Goal: Information Seeking & Learning: Learn about a topic

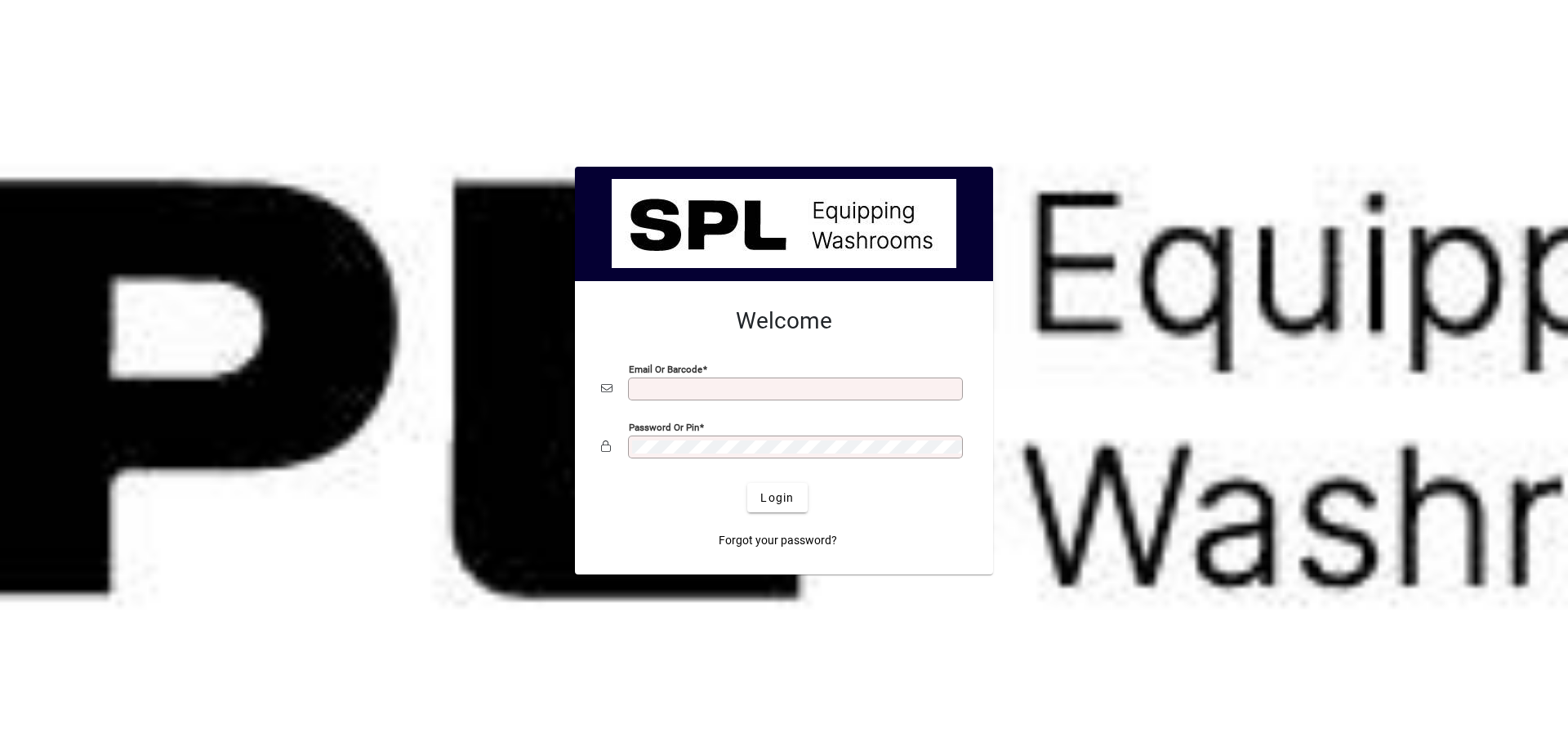
type input "**********"
click at [781, 501] on span "Login" at bounding box center [776, 497] width 34 height 17
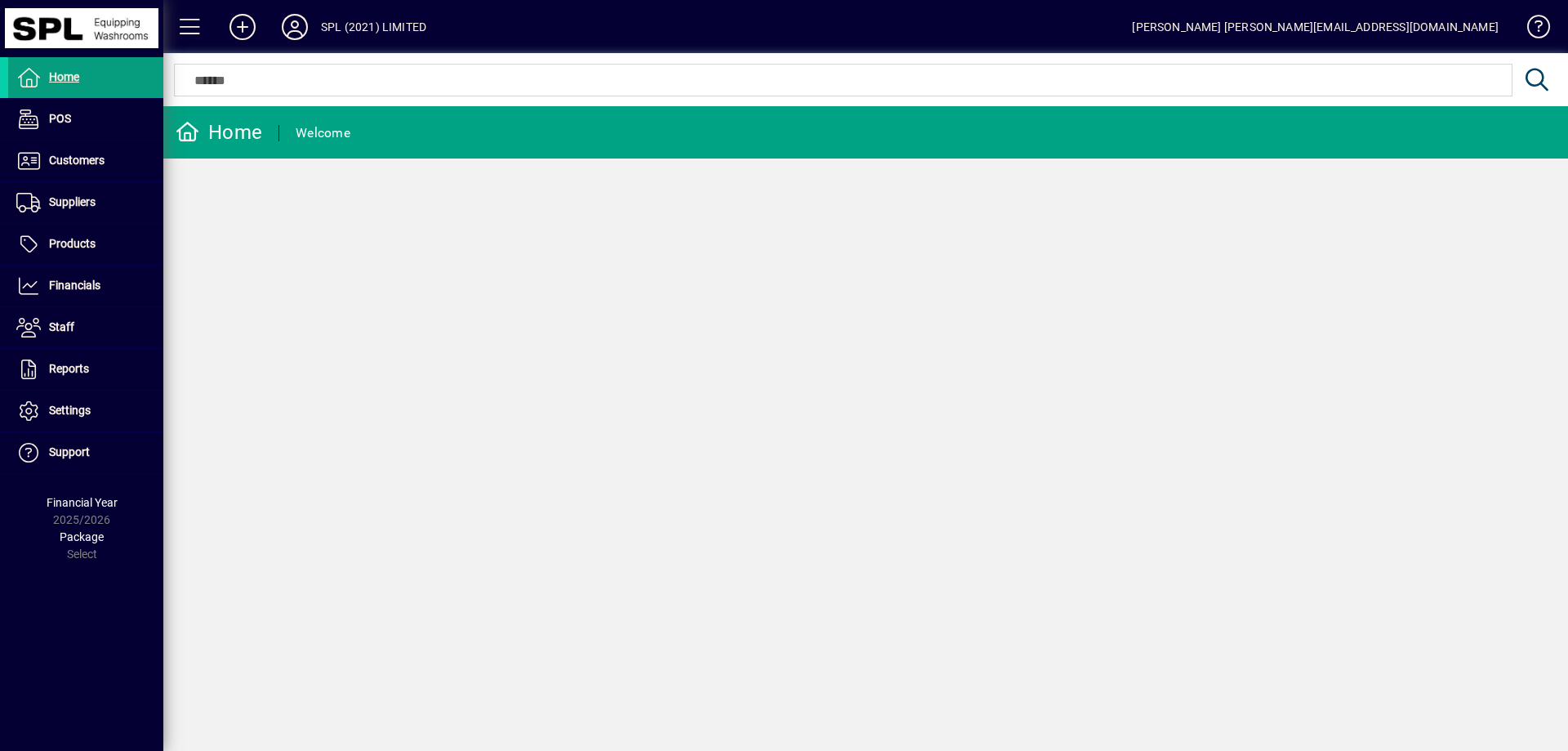
click at [117, 162] on span at bounding box center [85, 160] width 155 height 39
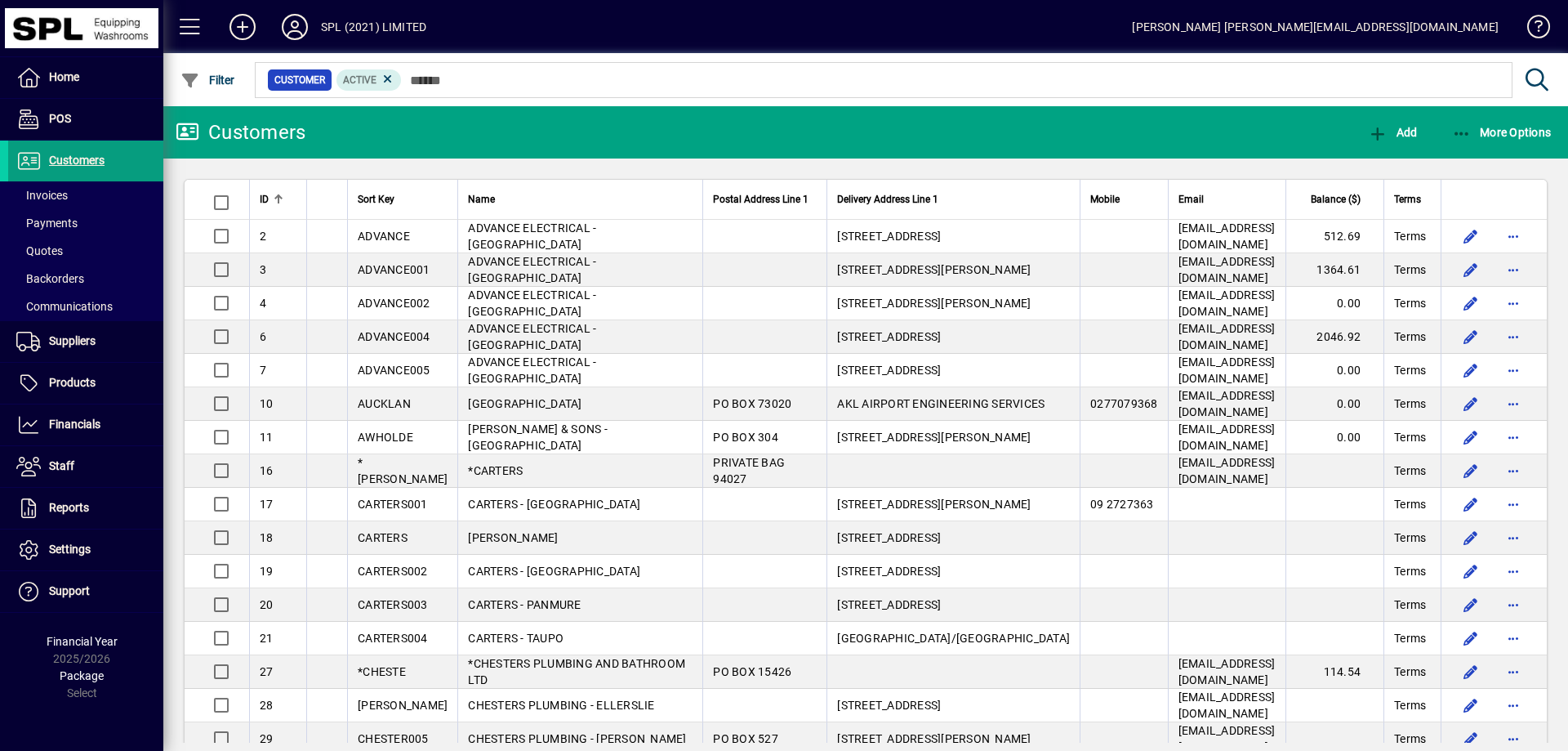
click at [103, 418] on span at bounding box center [85, 424] width 155 height 39
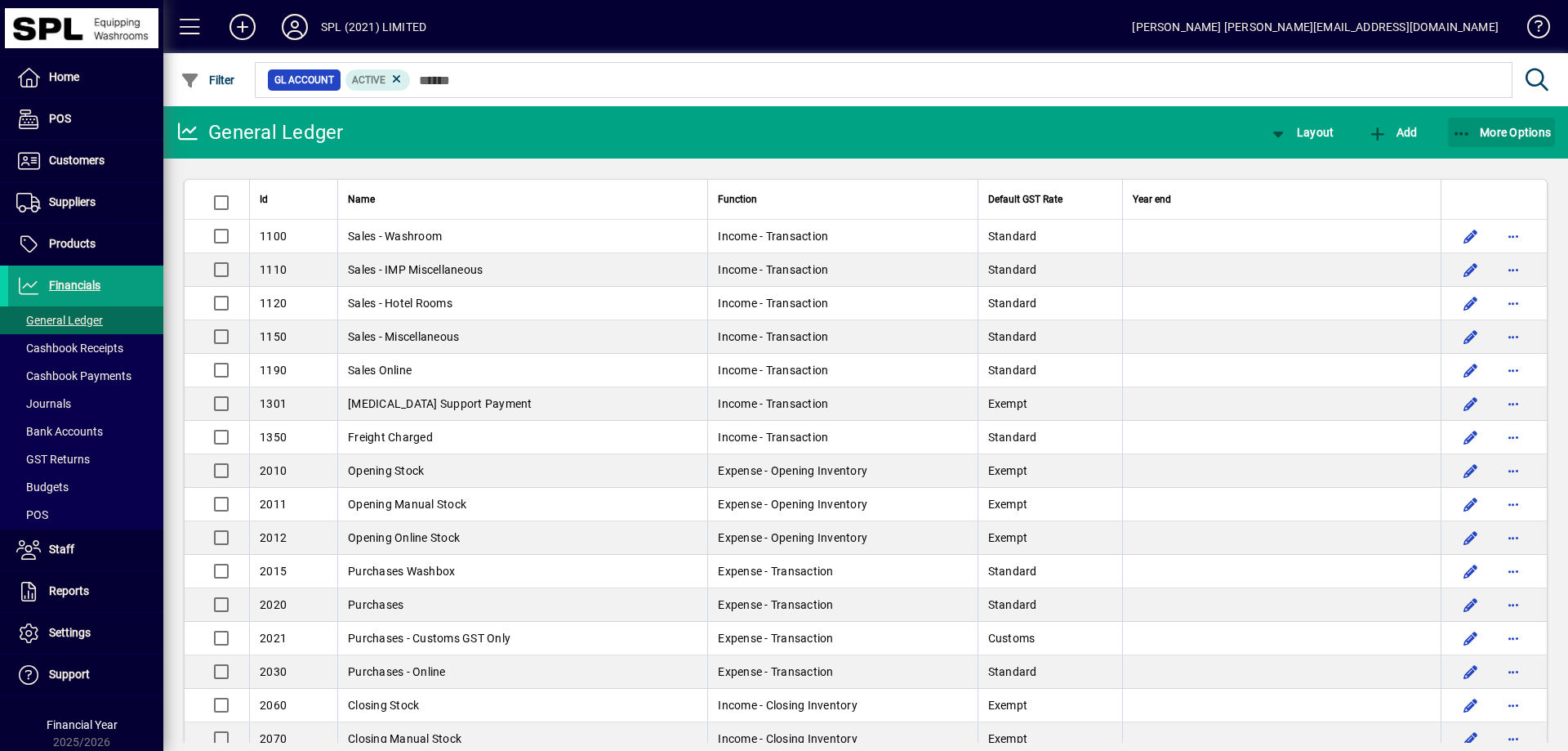
click at [1462, 123] on span "button" at bounding box center [1501, 132] width 108 height 39
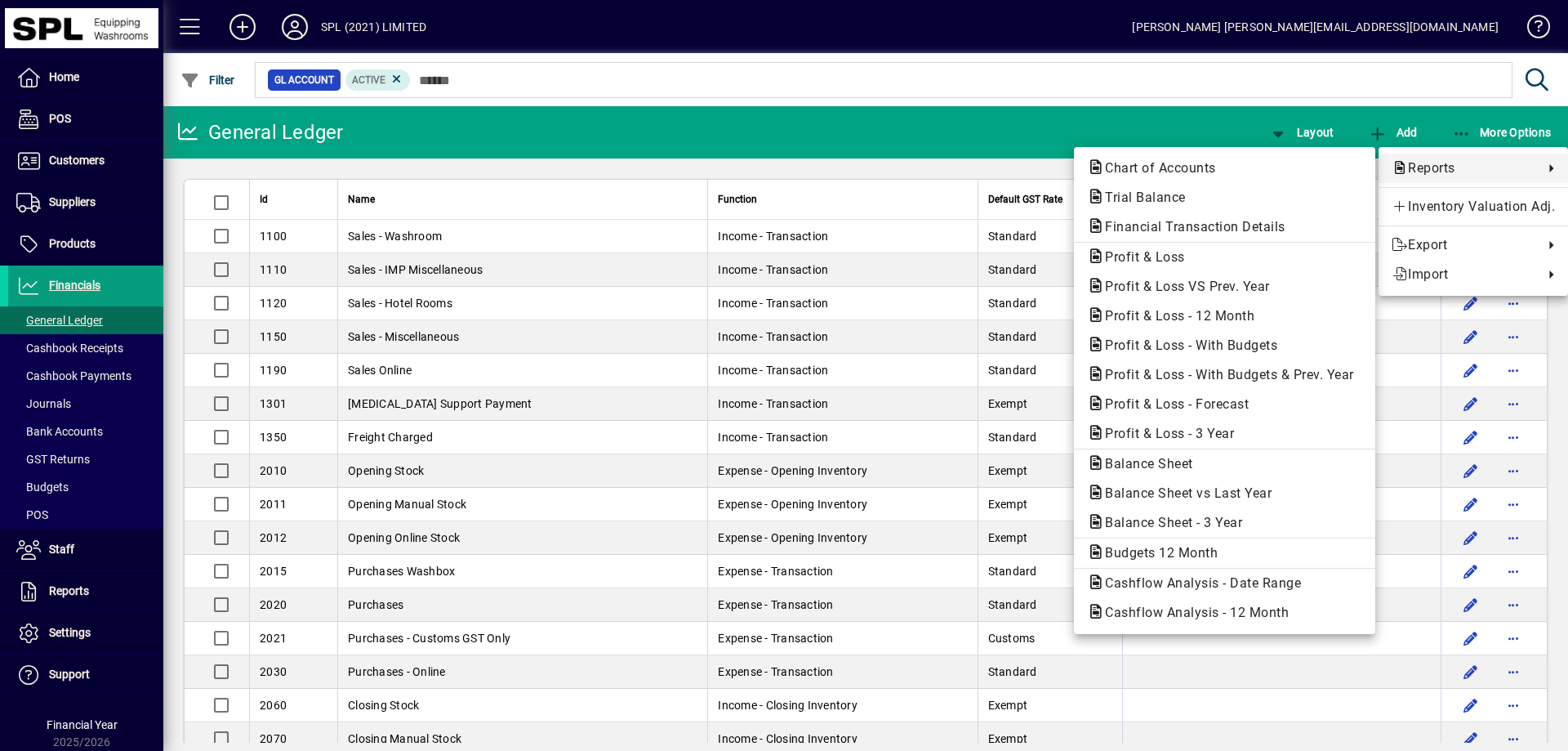
click at [1243, 313] on span "Profit & Loss - 12 Month" at bounding box center [1174, 315] width 176 height 16
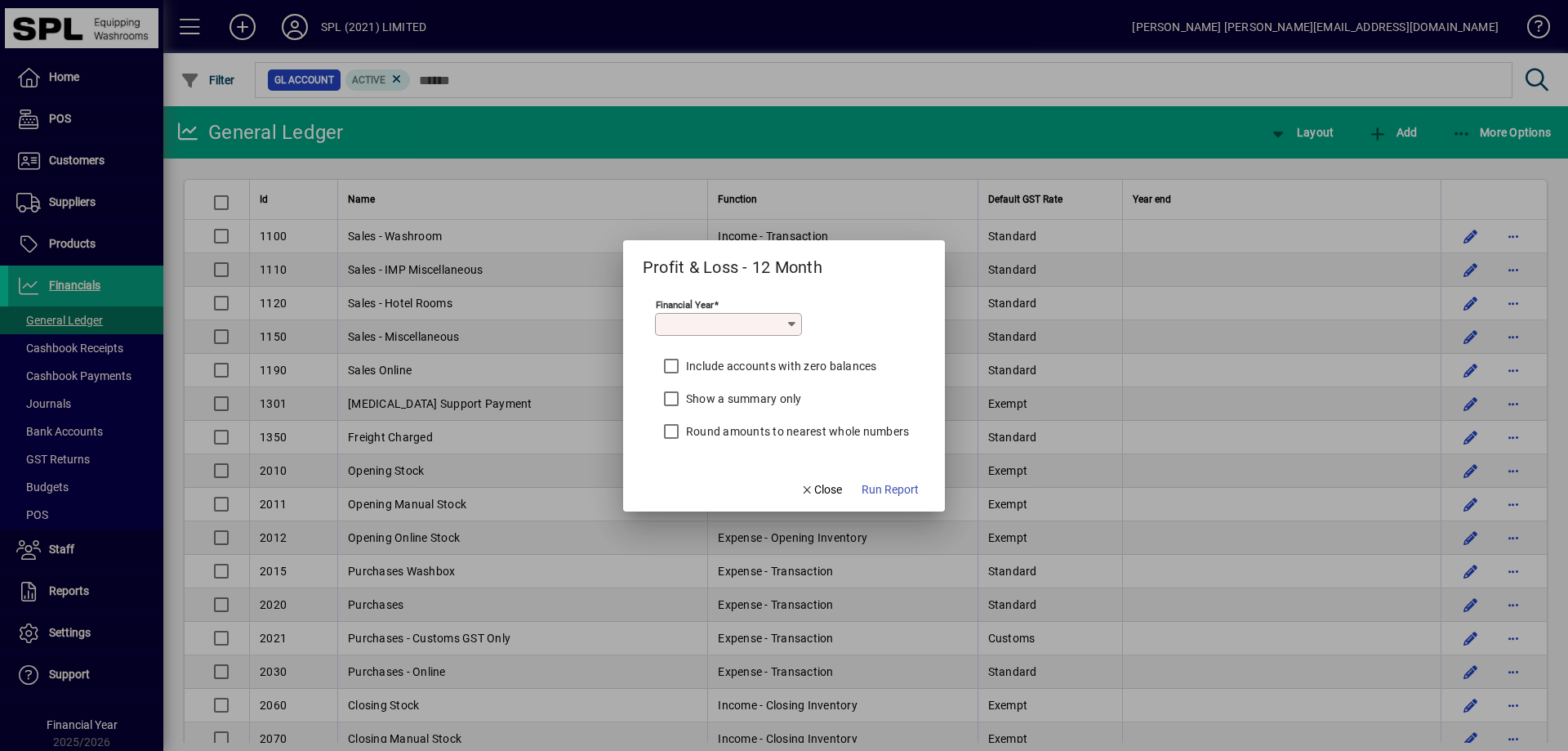
type input "*********"
click at [911, 492] on span "Run Report" at bounding box center [890, 489] width 57 height 17
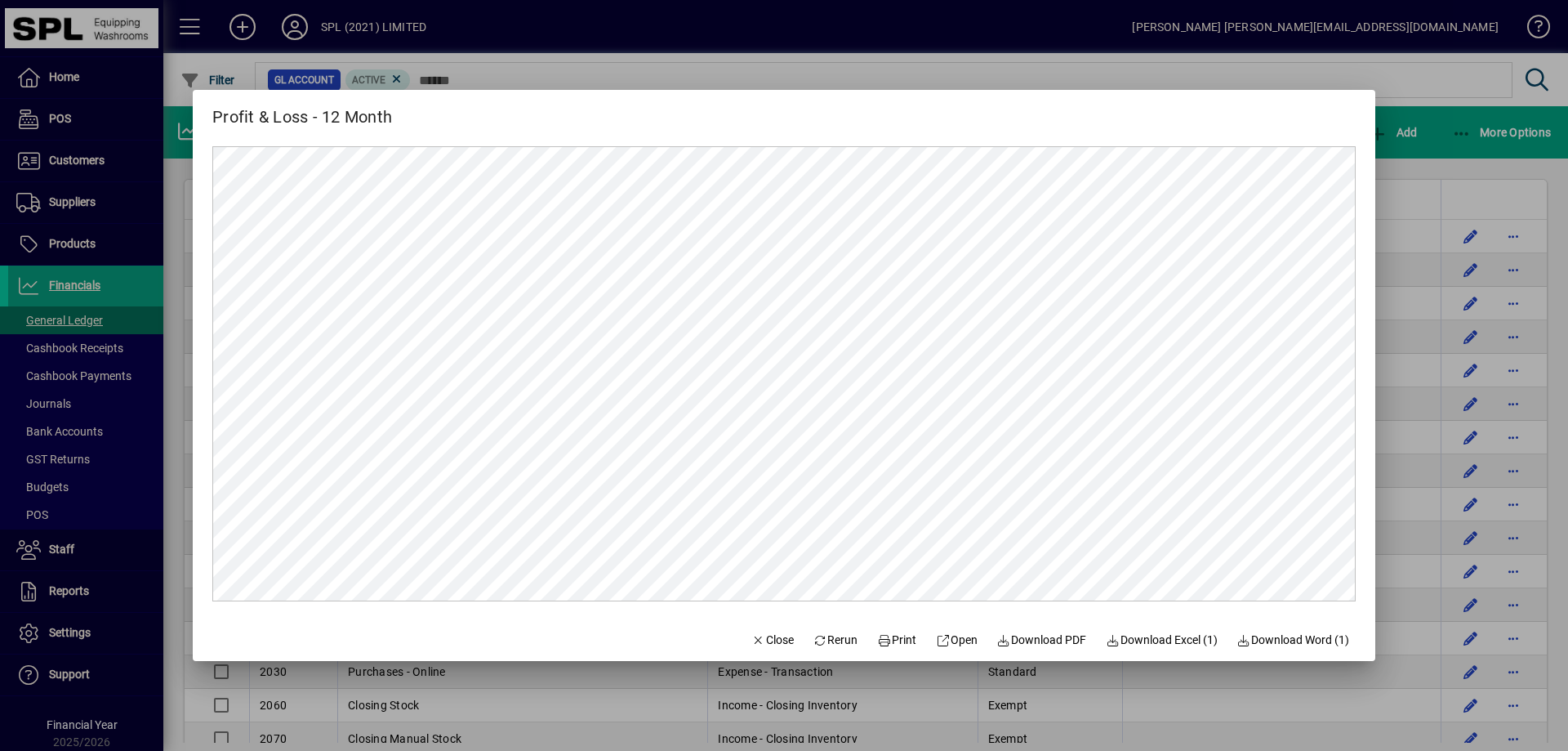
click at [765, 639] on span "Close" at bounding box center [773, 639] width 42 height 17
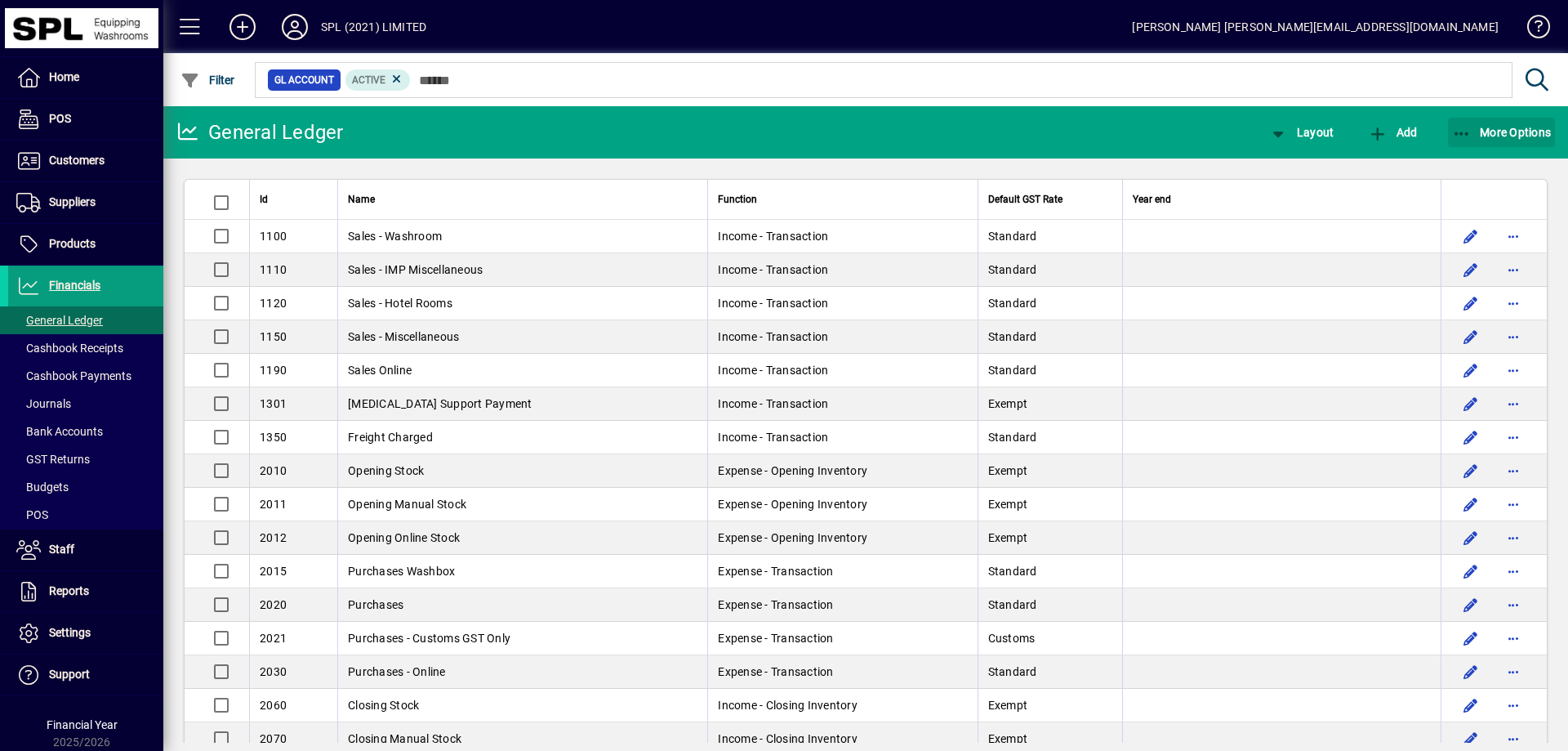
click at [1455, 132] on icon "button" at bounding box center [1462, 134] width 20 height 16
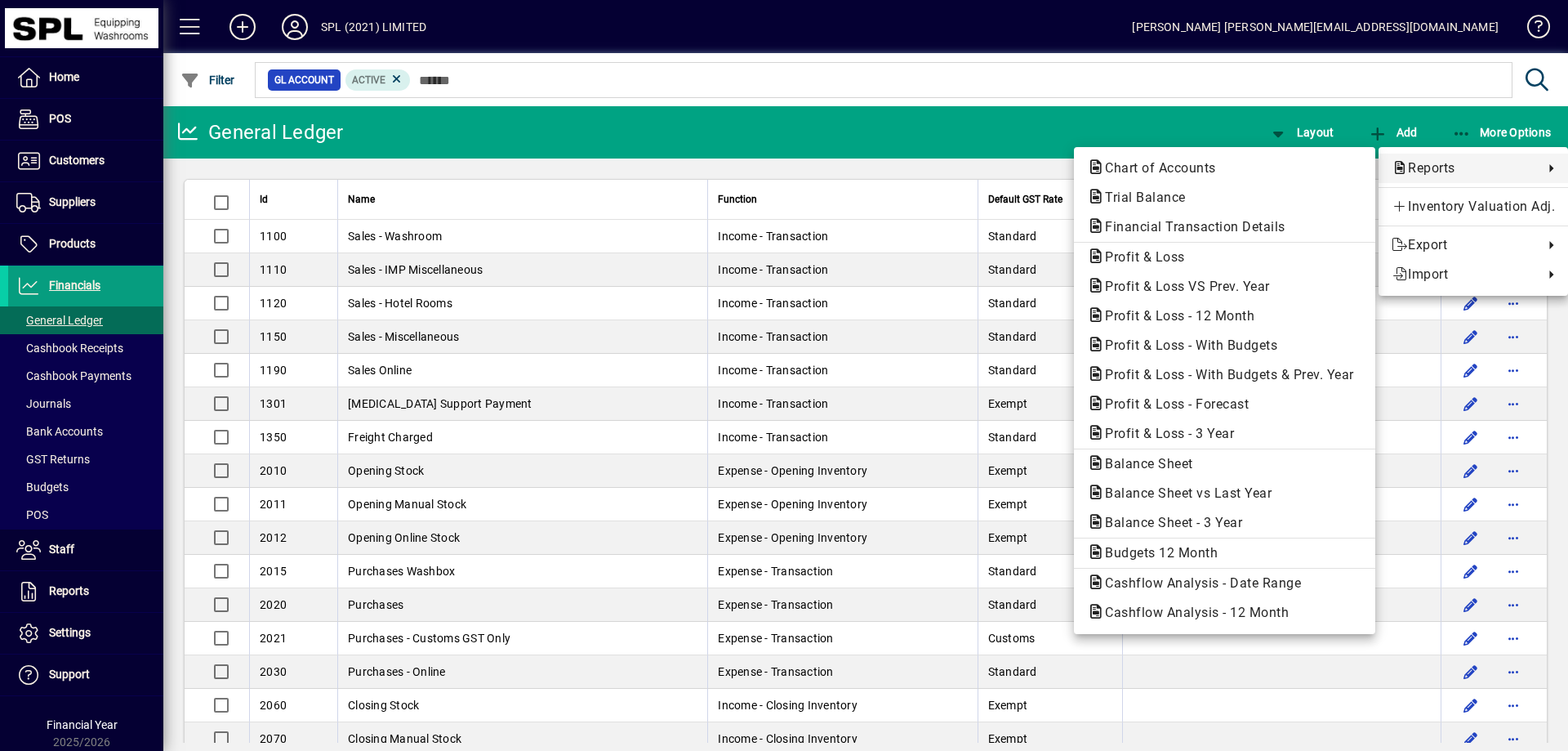
click at [1231, 281] on span "Profit & Loss VS Prev. Year" at bounding box center [1182, 286] width 191 height 16
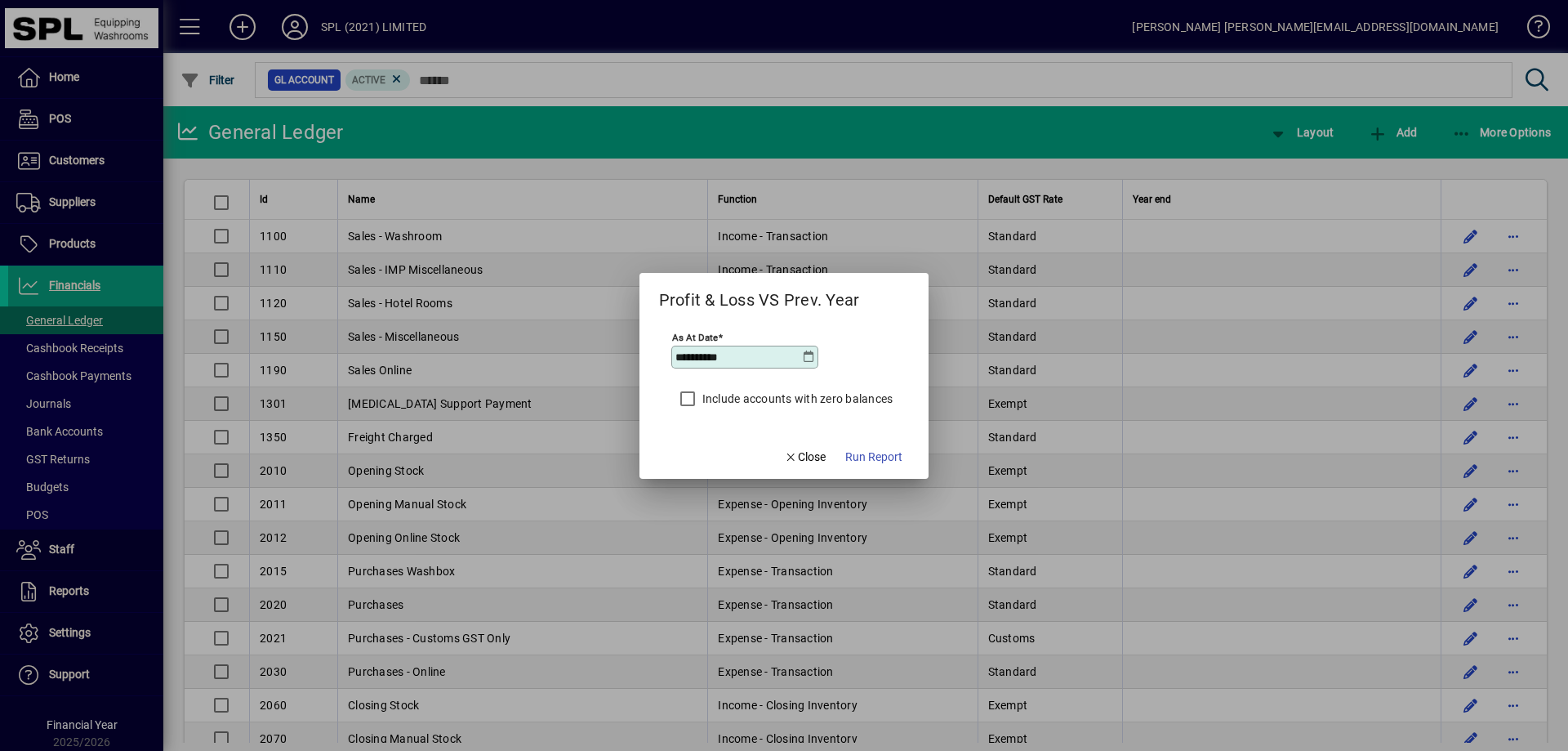
click at [813, 354] on icon at bounding box center [808, 357] width 13 height 13
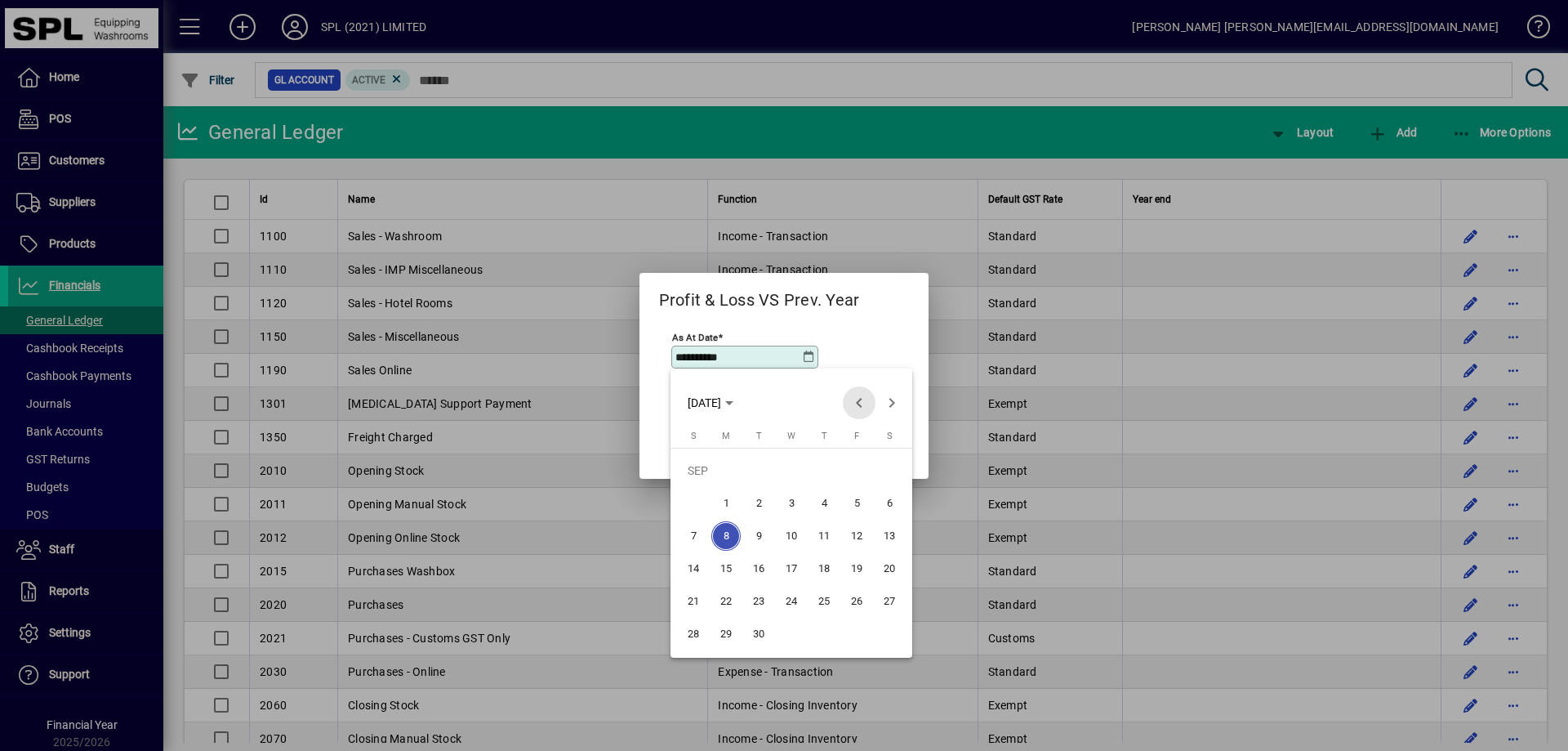
click at [850, 405] on span "Previous month" at bounding box center [859, 403] width 33 height 33
click at [694, 644] on span "31" at bounding box center [693, 634] width 29 height 29
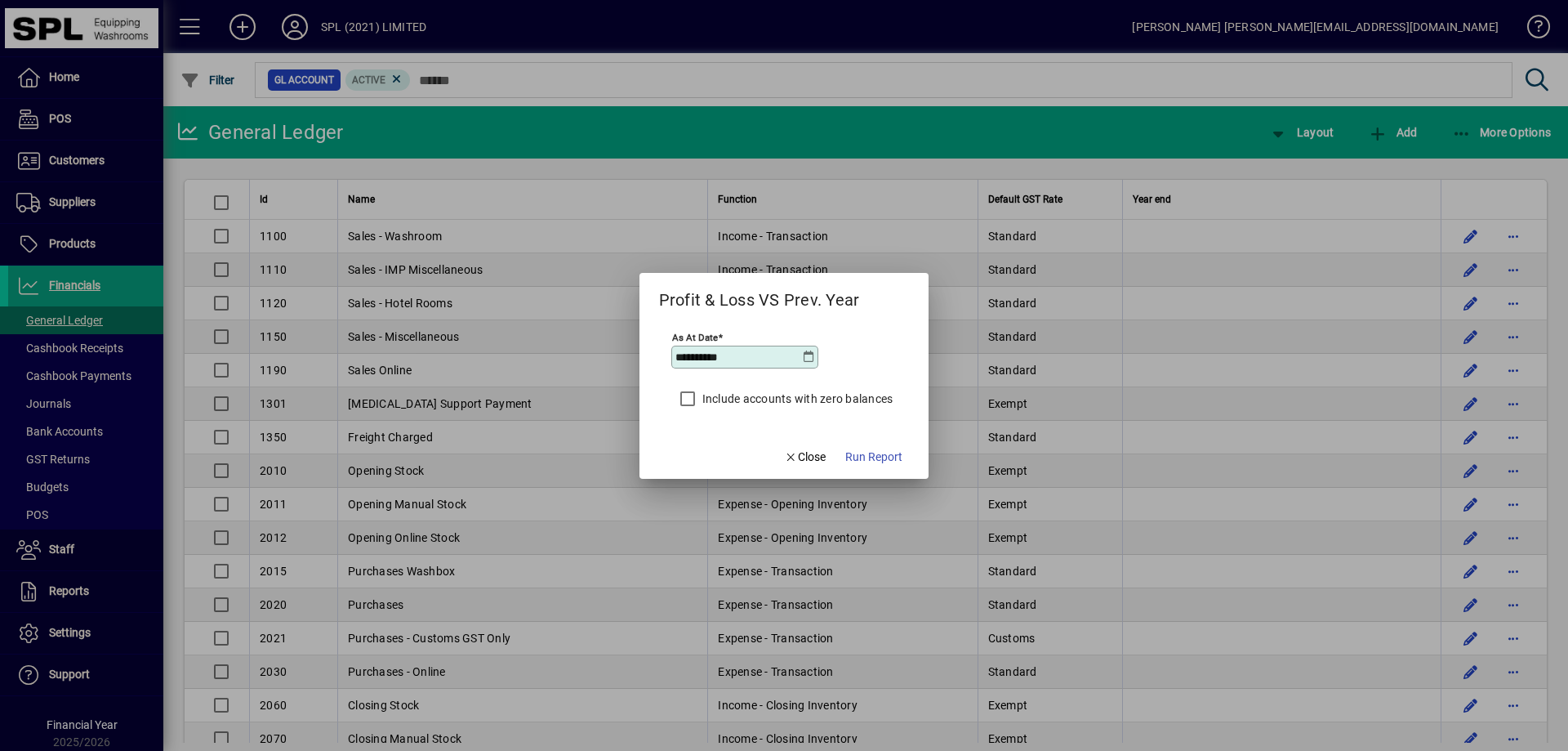
type input "**********"
click at [872, 449] on span "Run Report" at bounding box center [873, 457] width 57 height 17
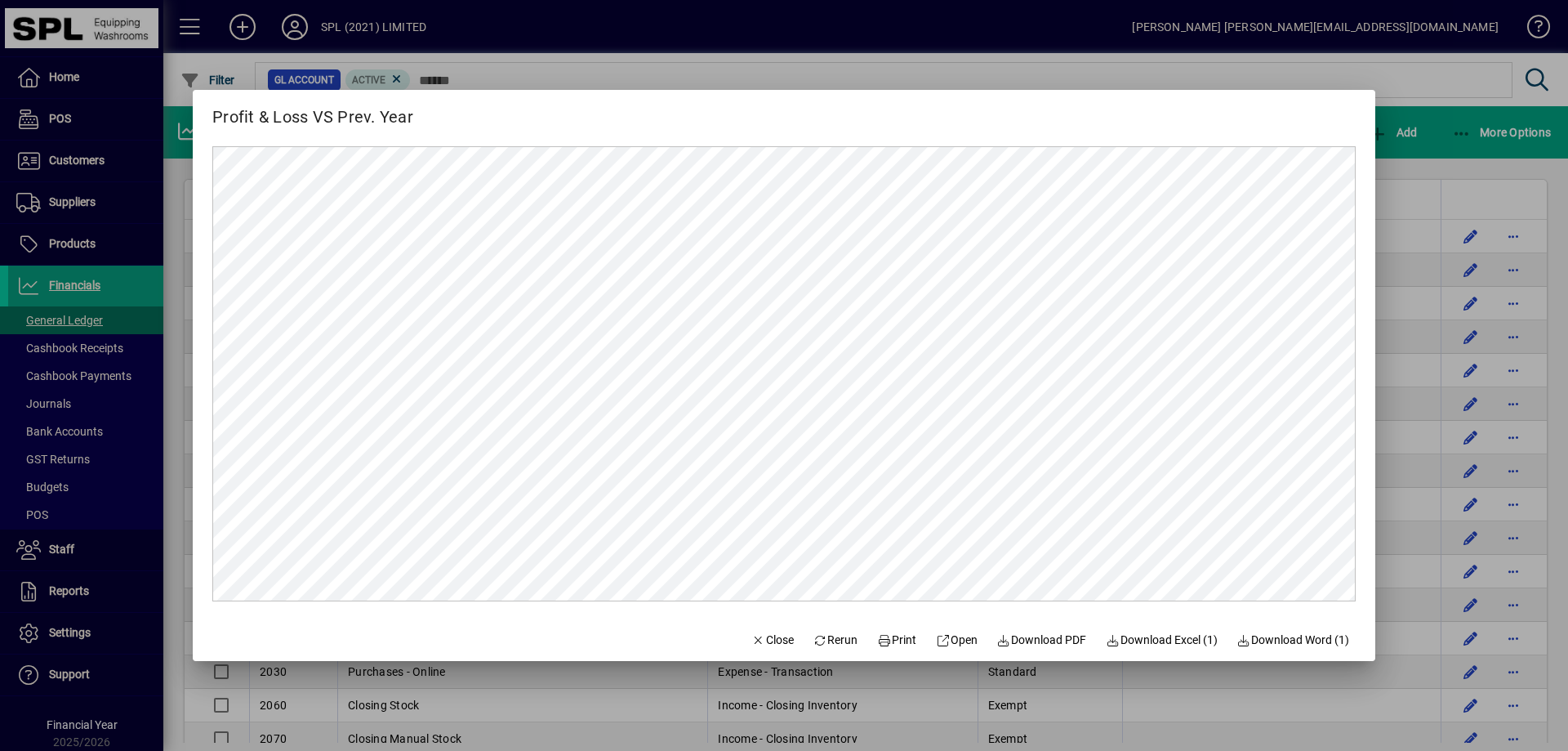
click at [882, 644] on span "Print" at bounding box center [896, 639] width 39 height 17
click at [765, 640] on span "Close" at bounding box center [773, 639] width 42 height 17
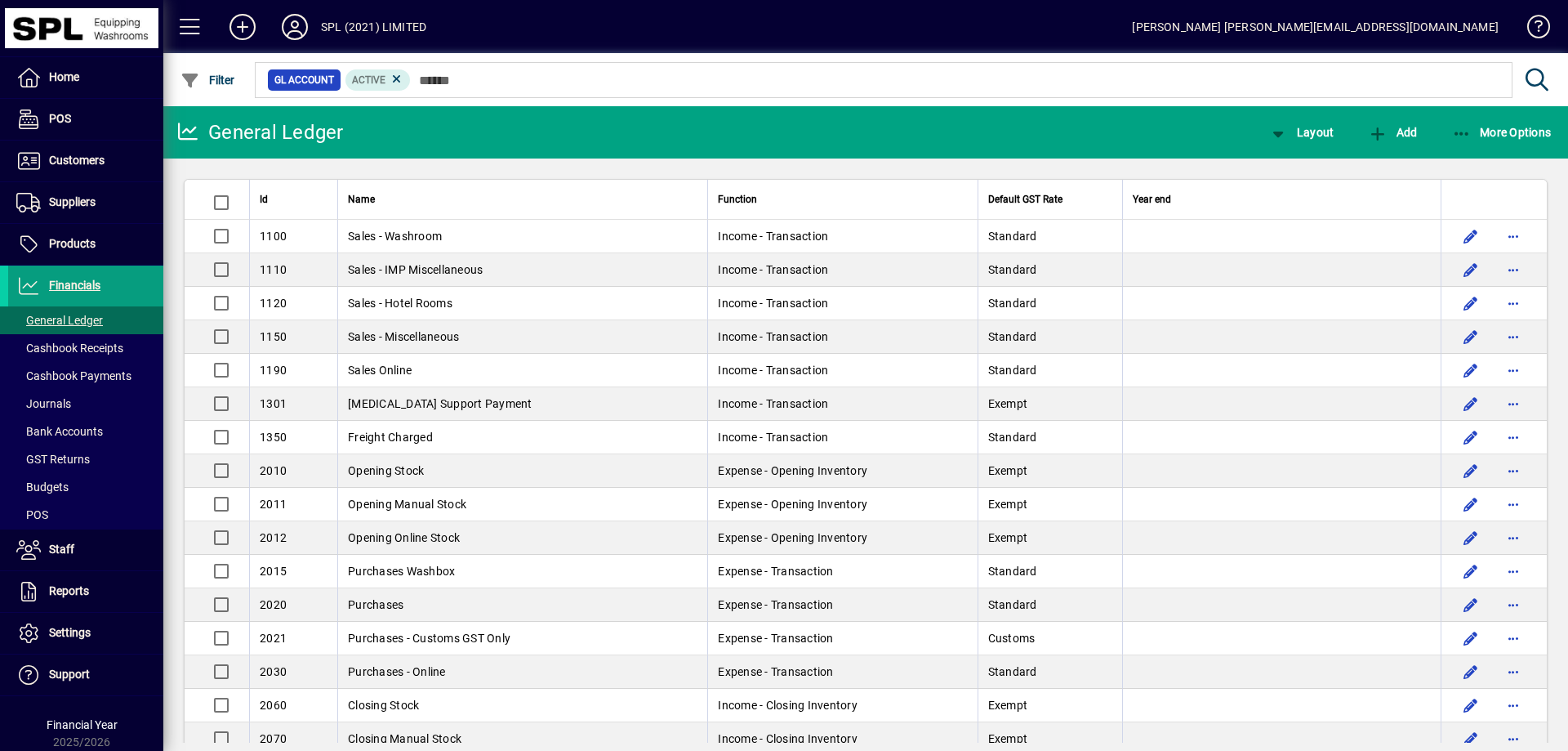
click at [1450, 133] on div "More Options" at bounding box center [1501, 132] width 134 height 29
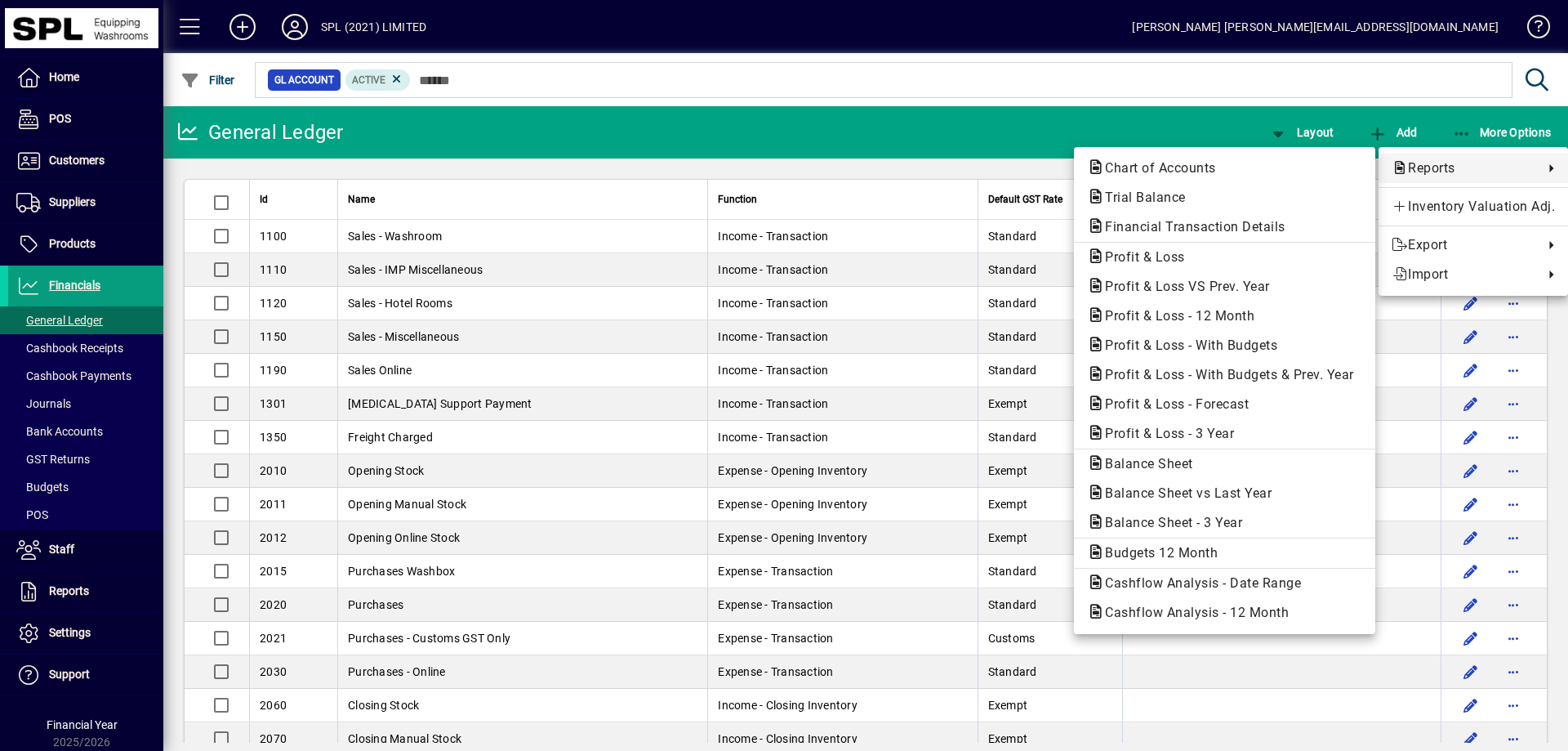
click at [1245, 322] on span "Profit & Loss - 12 Month" at bounding box center [1224, 315] width 276 height 19
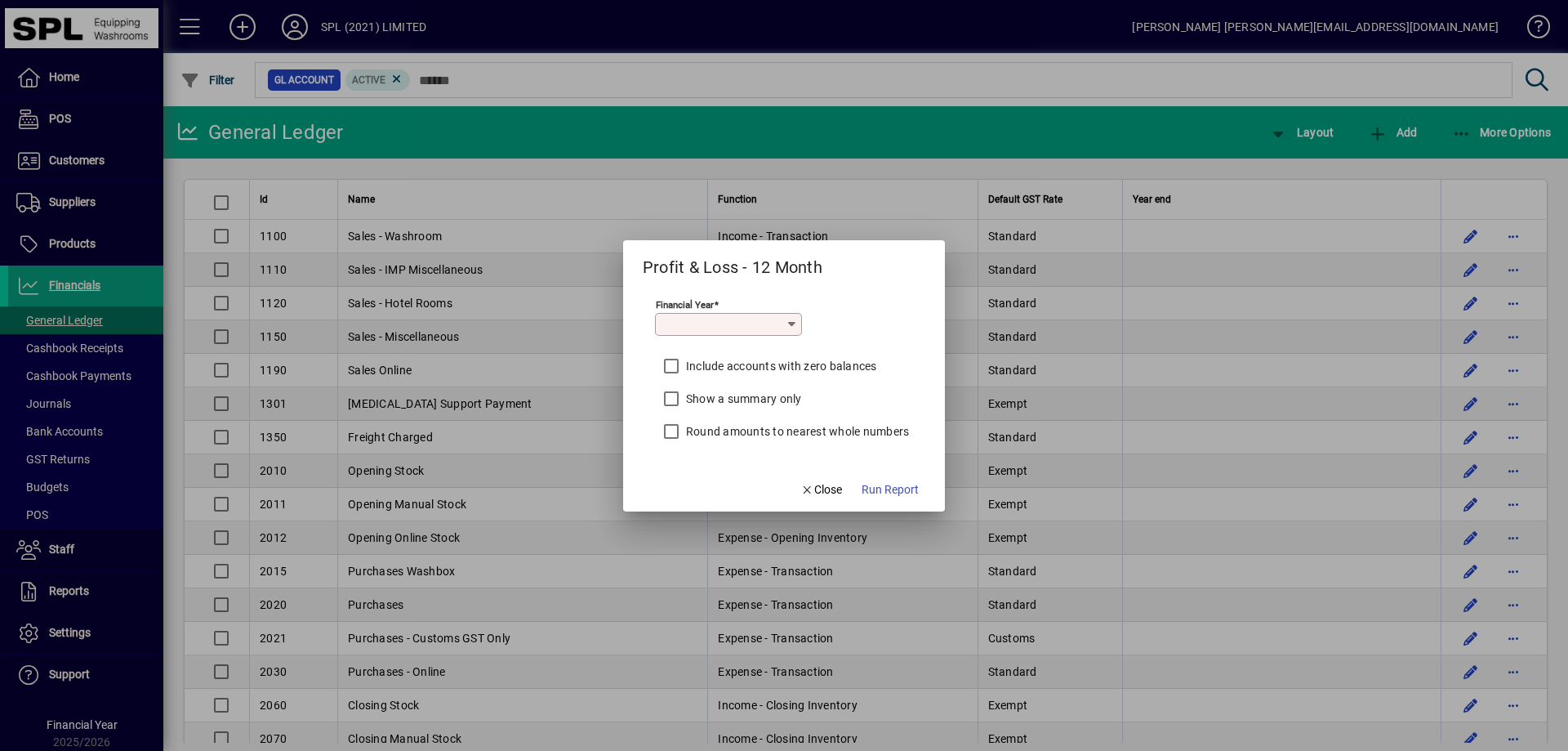
type input "*********"
click at [890, 491] on span "Run Report" at bounding box center [890, 489] width 57 height 17
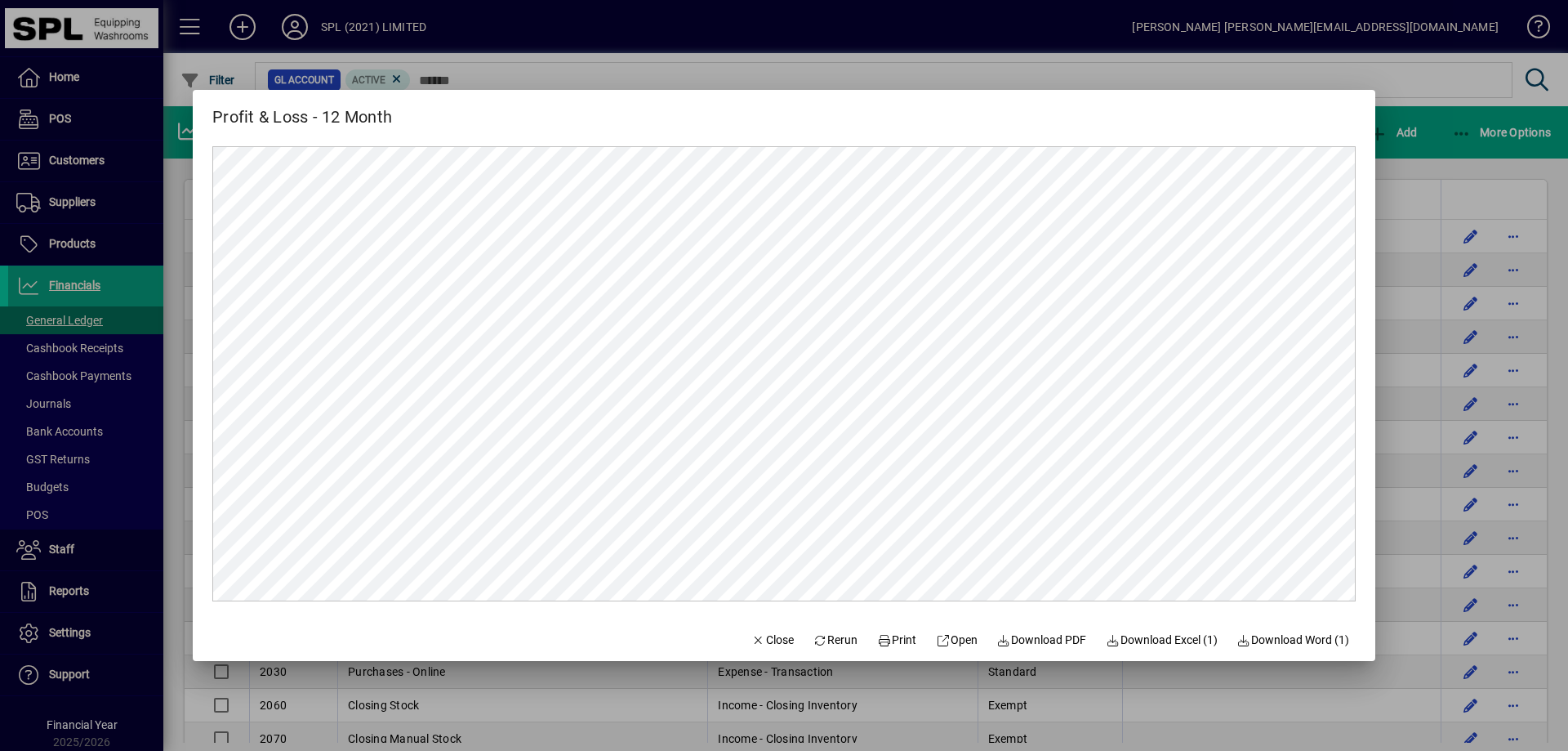
click at [883, 638] on span "Print" at bounding box center [896, 639] width 39 height 17
drag, startPoint x: 770, startPoint y: 644, endPoint x: 783, endPoint y: 637, distance: 14.8
click at [766, 643] on span "Close" at bounding box center [773, 639] width 42 height 17
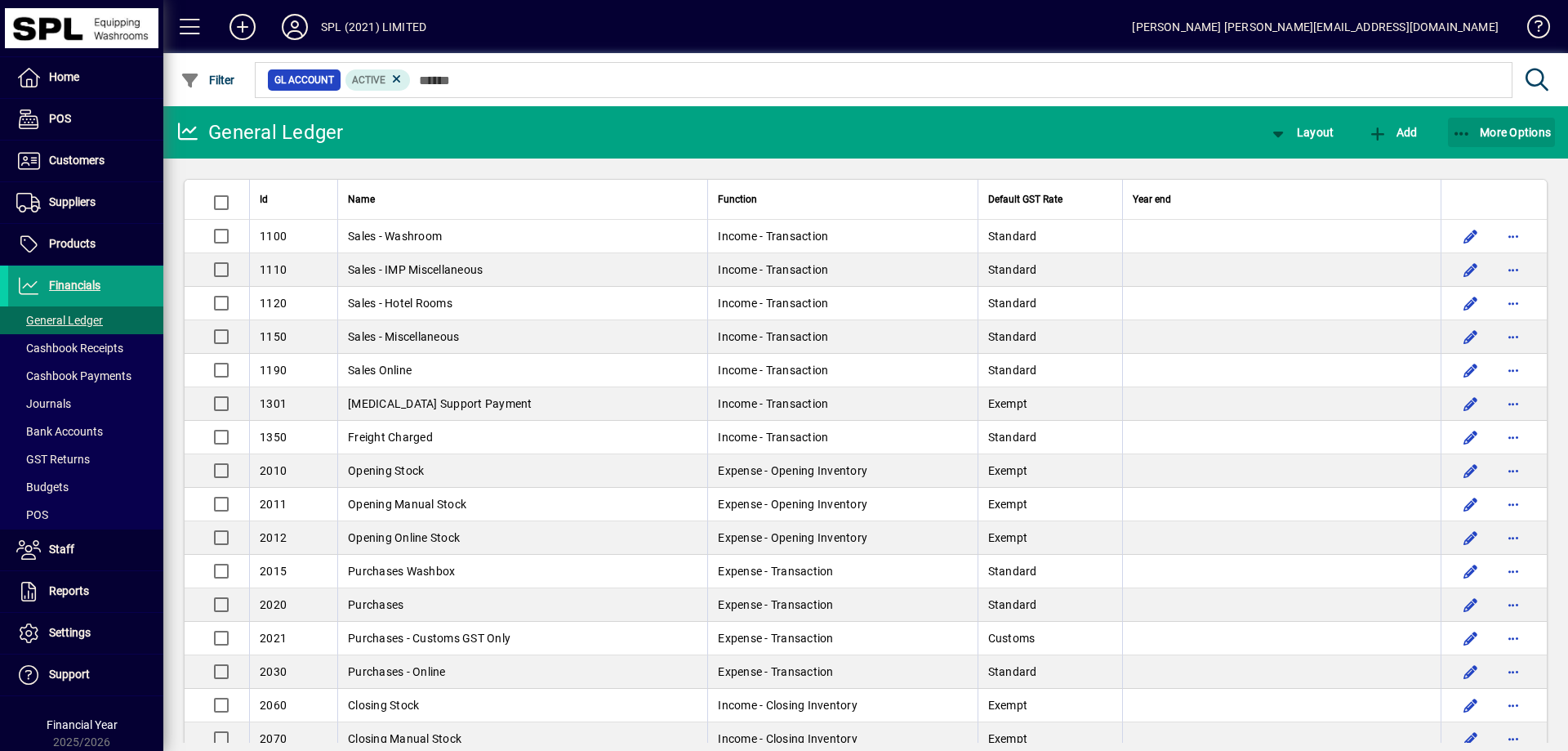
click at [1455, 134] on icon "button" at bounding box center [1462, 134] width 20 height 16
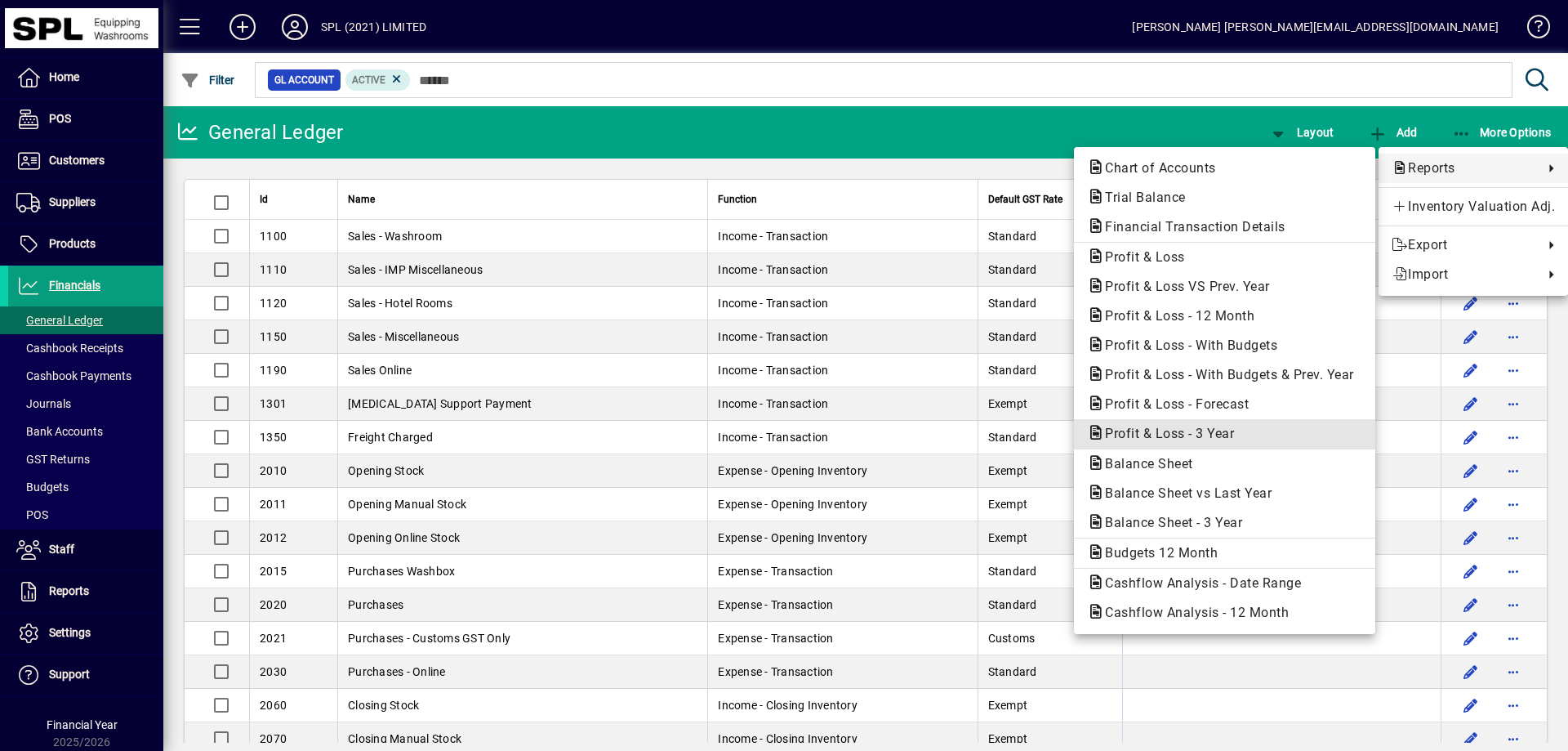
click at [1222, 431] on span "Profit & Loss - 3 Year" at bounding box center [1163, 433] width 155 height 16
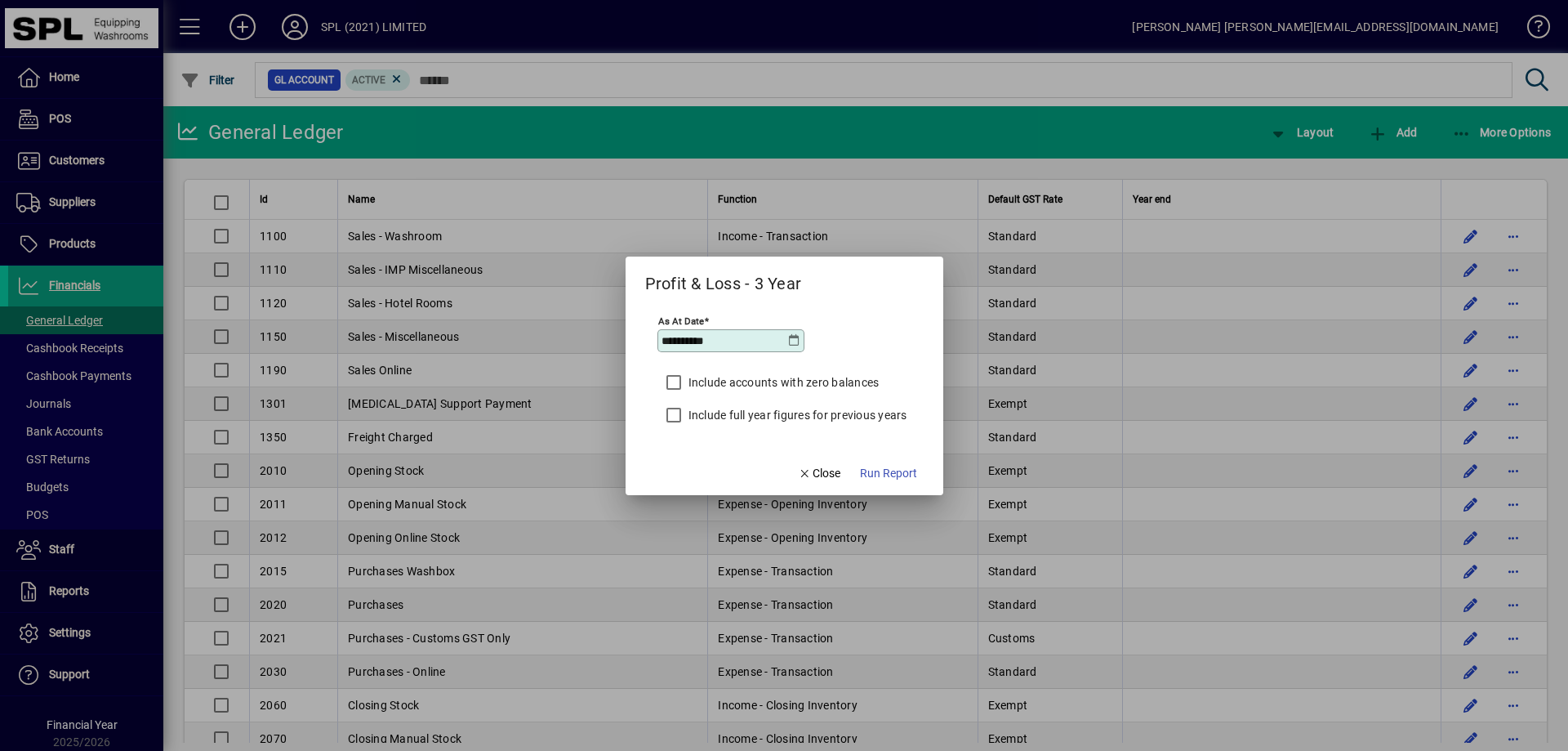
click at [793, 336] on icon at bounding box center [795, 341] width 13 height 13
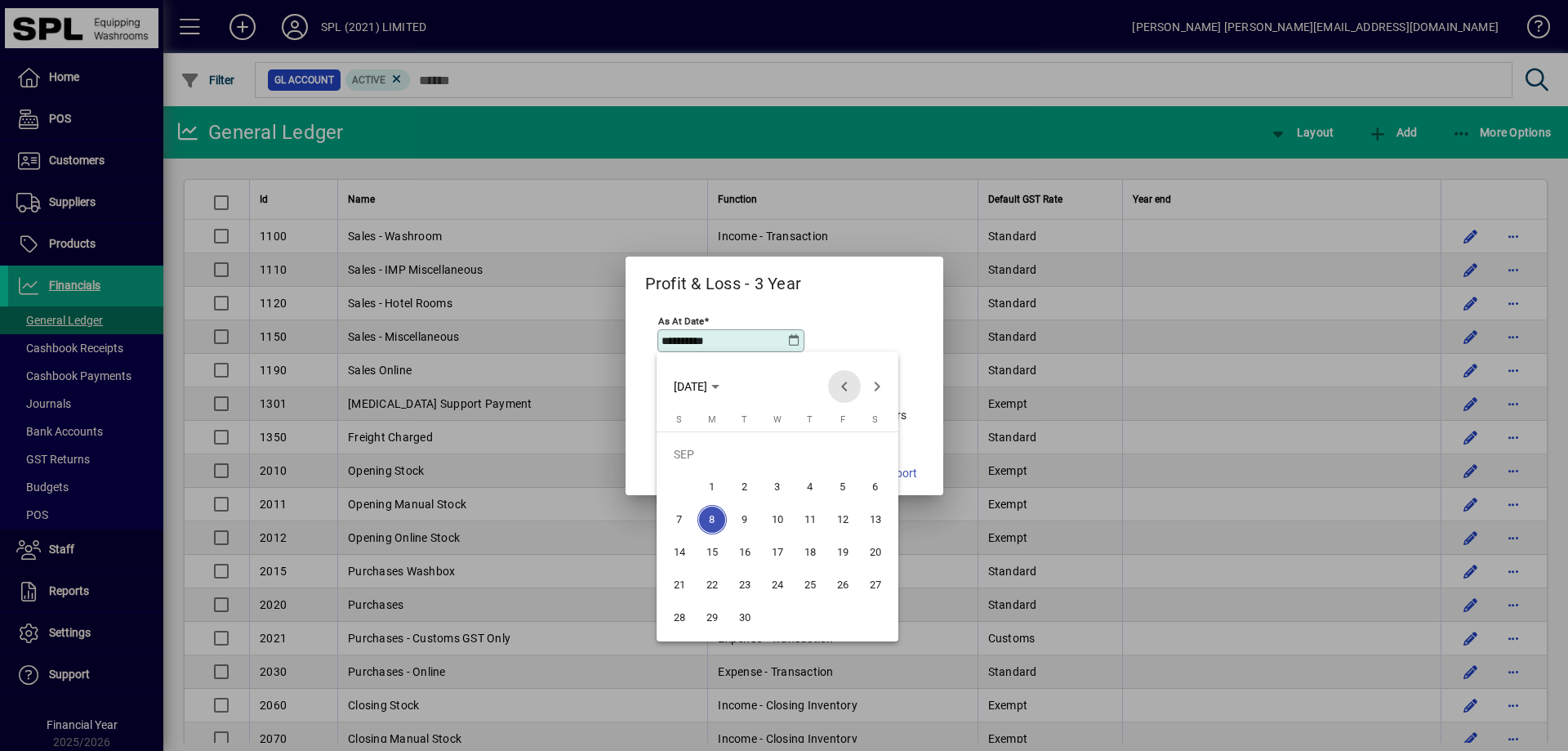
click at [843, 389] on span "Previous month" at bounding box center [844, 386] width 33 height 33
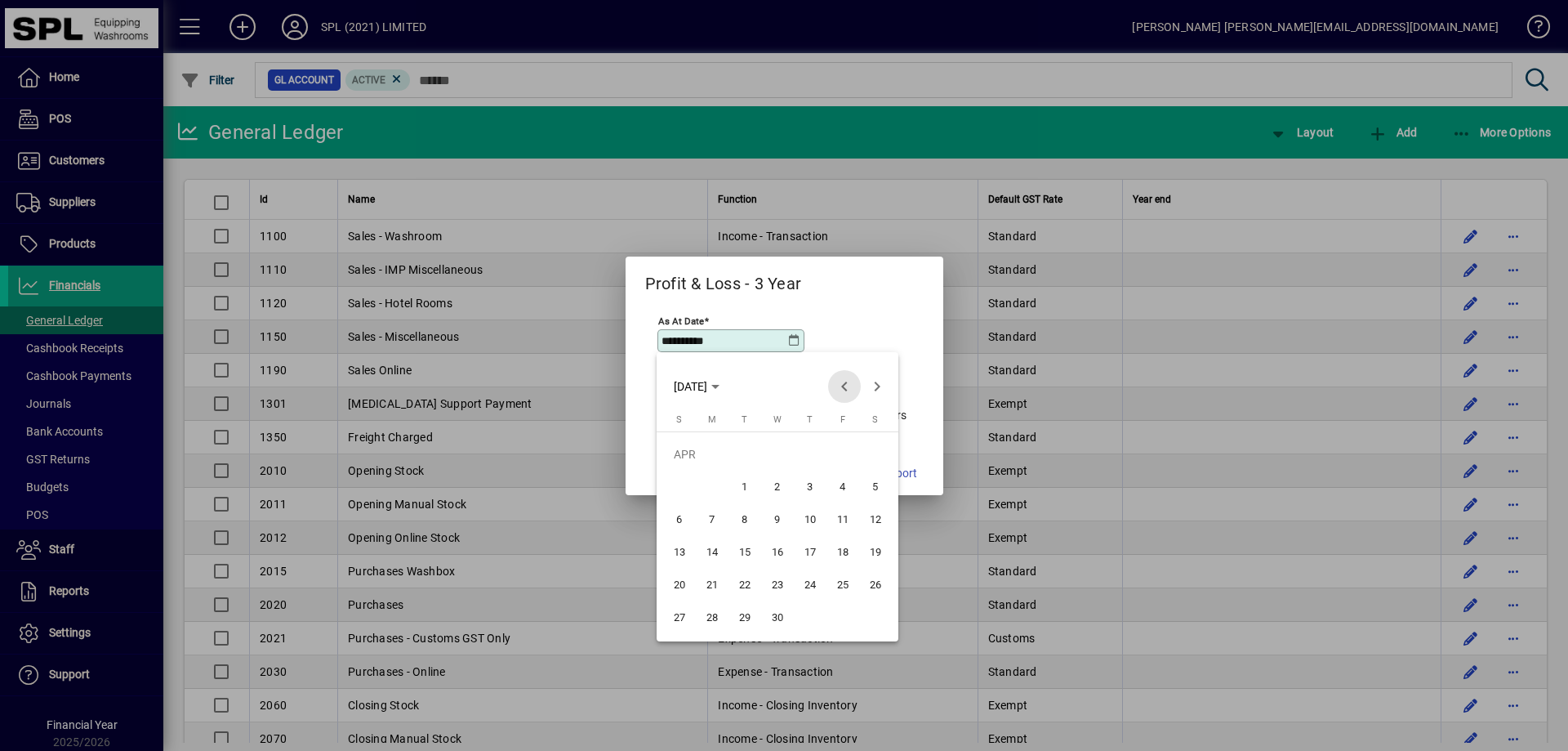
click at [843, 389] on span "Previous month" at bounding box center [844, 386] width 33 height 33
click at [719, 608] on span "31" at bounding box center [712, 617] width 29 height 29
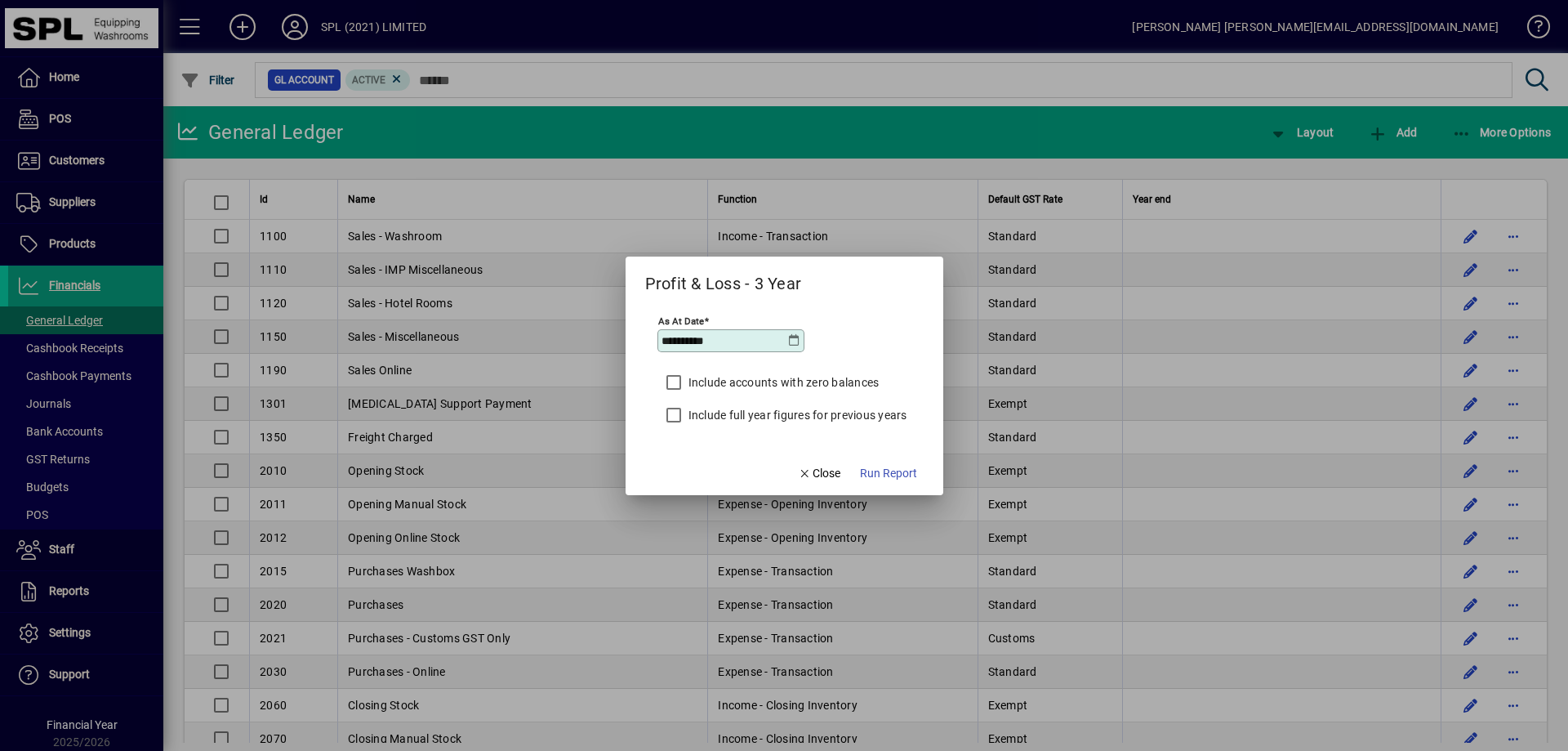
type input "**********"
click at [895, 471] on span "Run Report" at bounding box center [888, 473] width 57 height 17
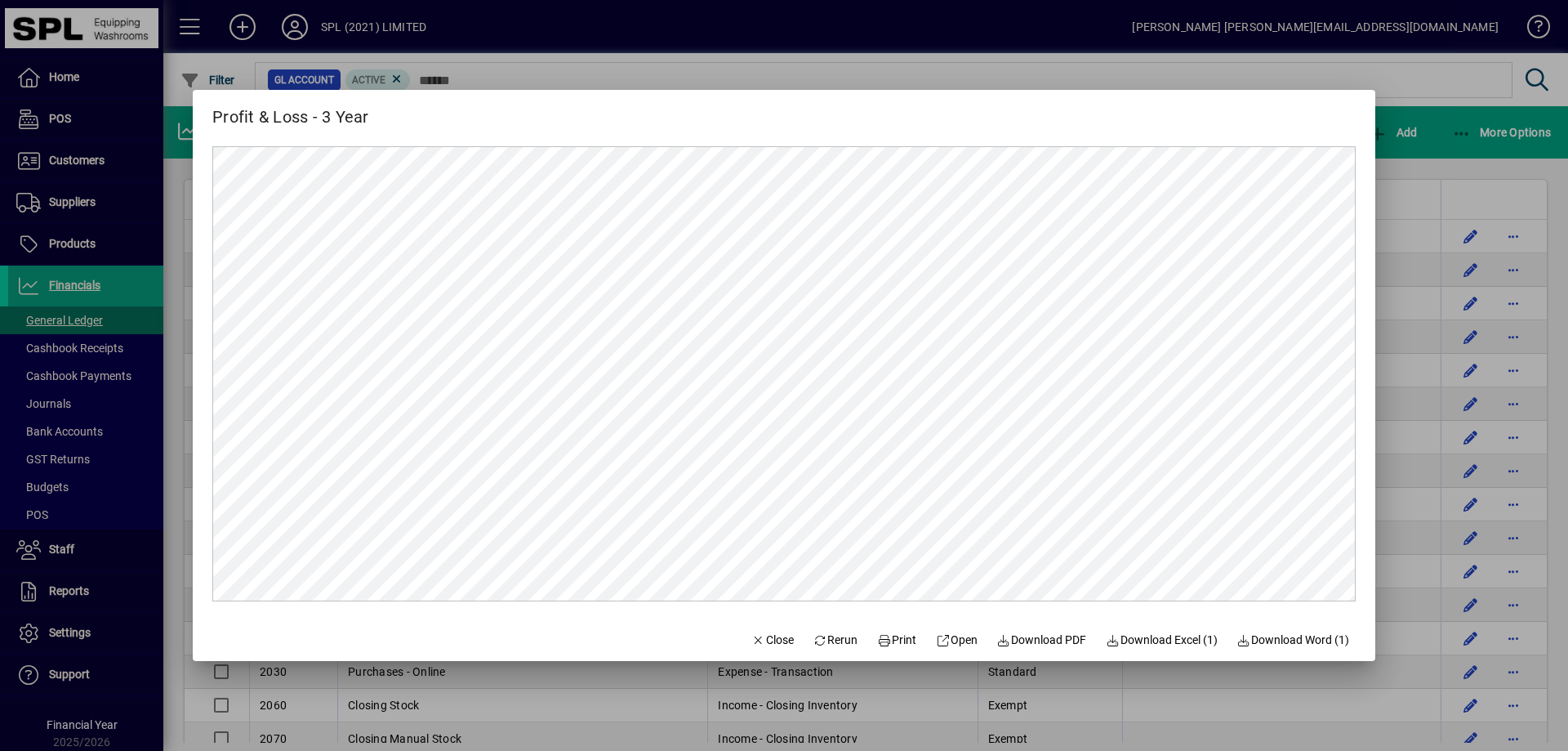
click at [752, 637] on icon "button" at bounding box center [759, 640] width 15 height 11
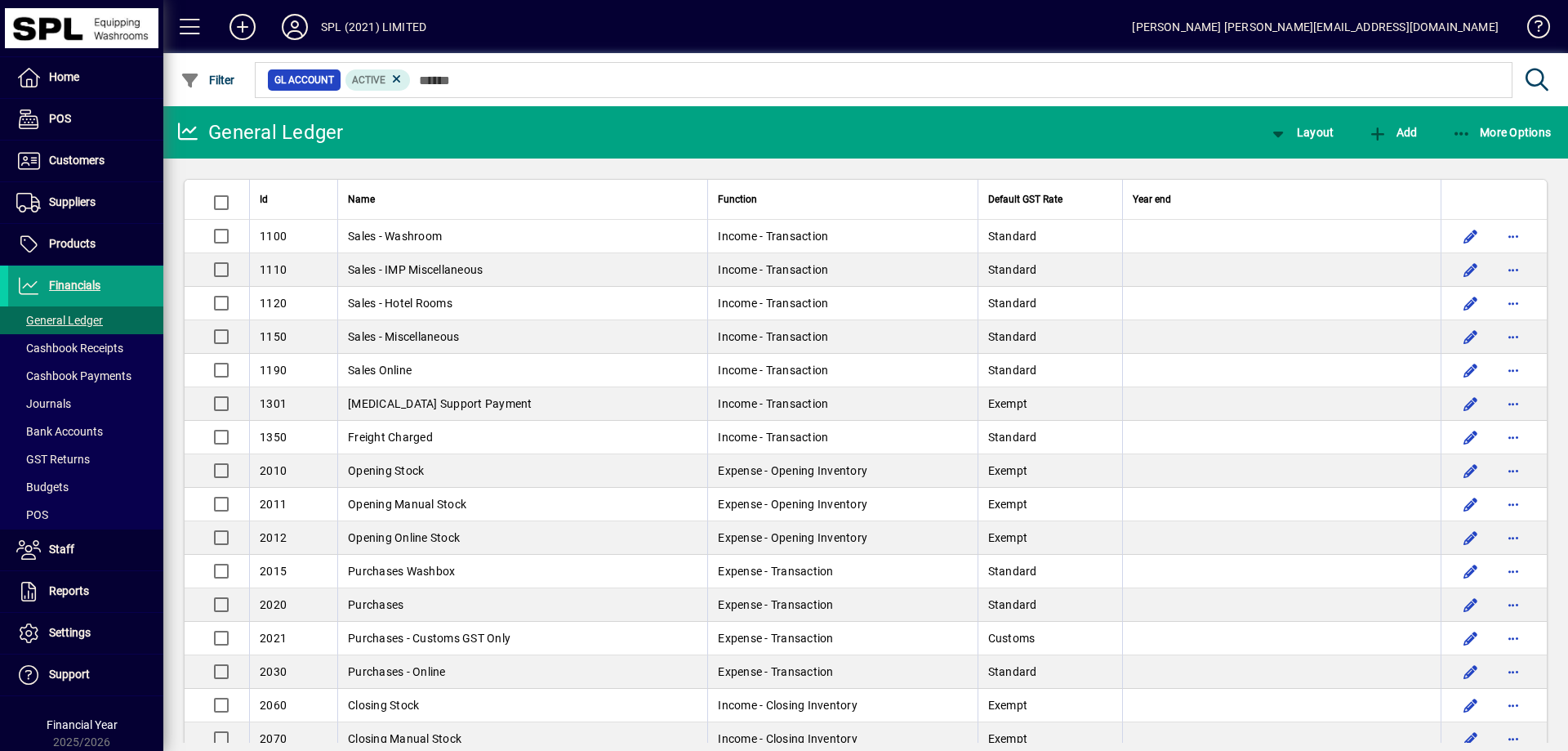
click at [94, 153] on span "Customers" at bounding box center [56, 160] width 96 height 19
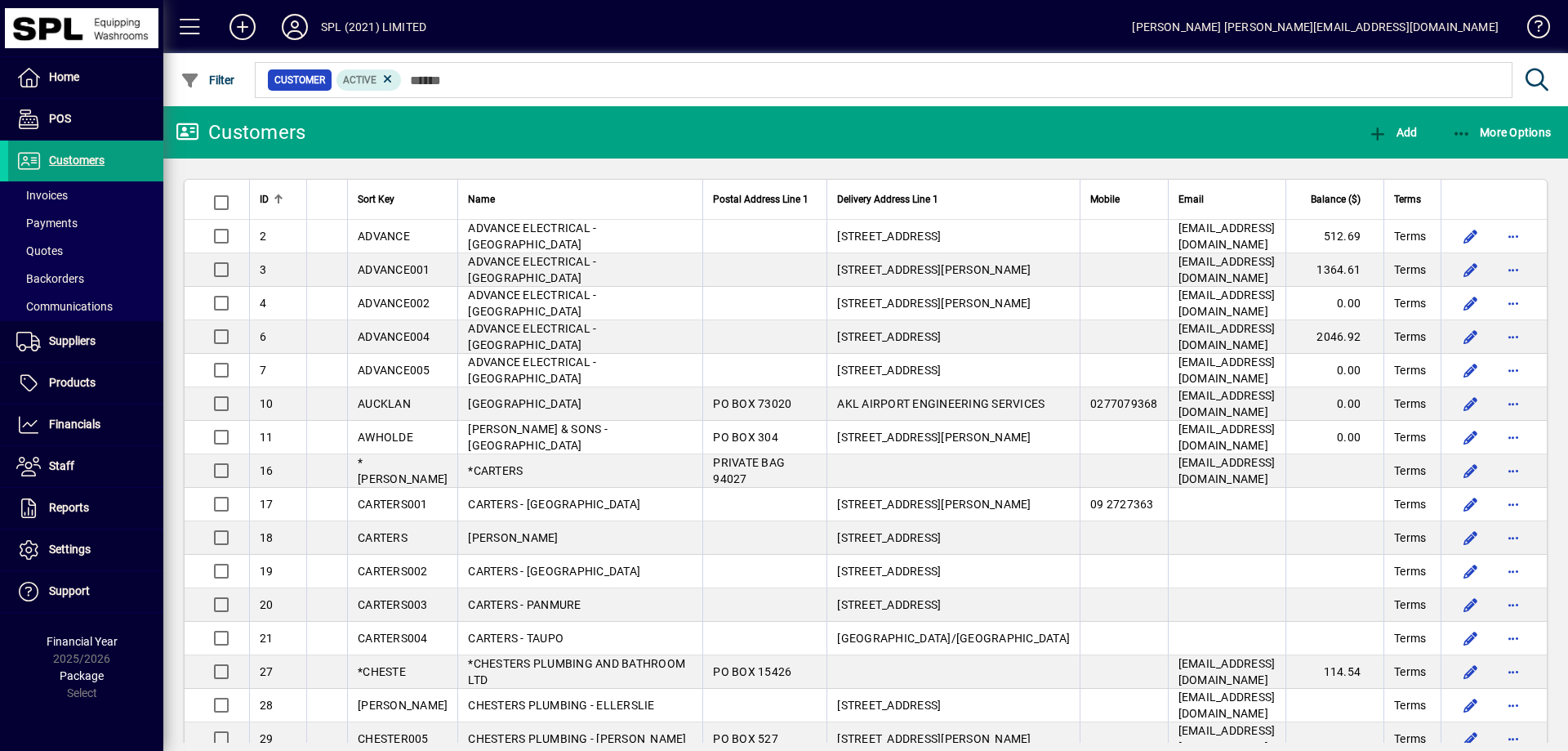
click at [70, 199] on span at bounding box center [85, 195] width 155 height 39
